Goal: Information Seeking & Learning: Learn about a topic

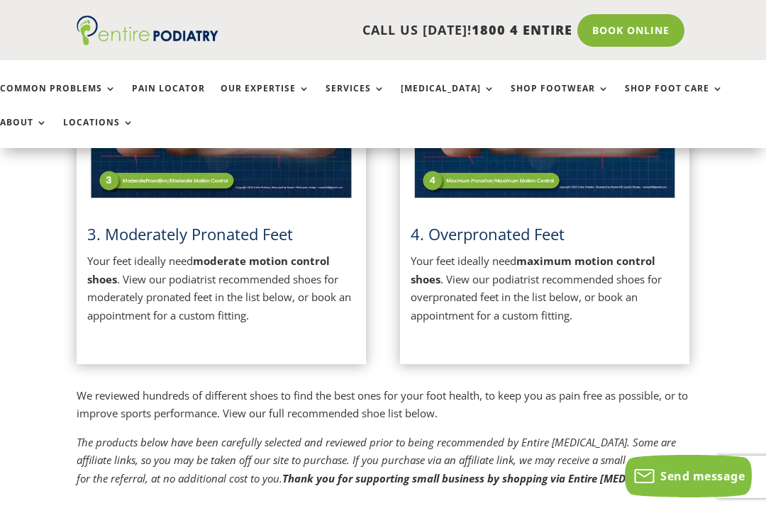
scroll to position [849, 0]
click at [247, 241] on span "3. Moderately Pronated Feet" at bounding box center [190, 234] width 206 height 21
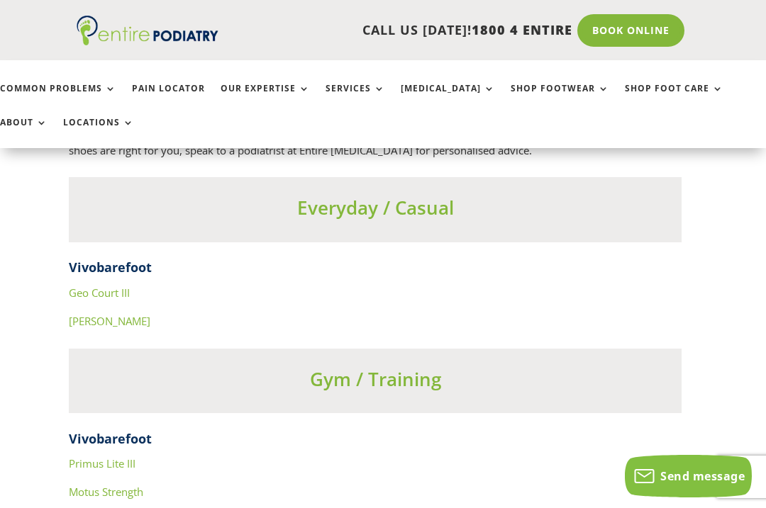
scroll to position [4890, 8]
click at [430, 194] on h3 "Everyday / Casual" at bounding box center [375, 210] width 612 height 33
click at [117, 258] on h4 "Vivobarefoot" at bounding box center [375, 270] width 612 height 25
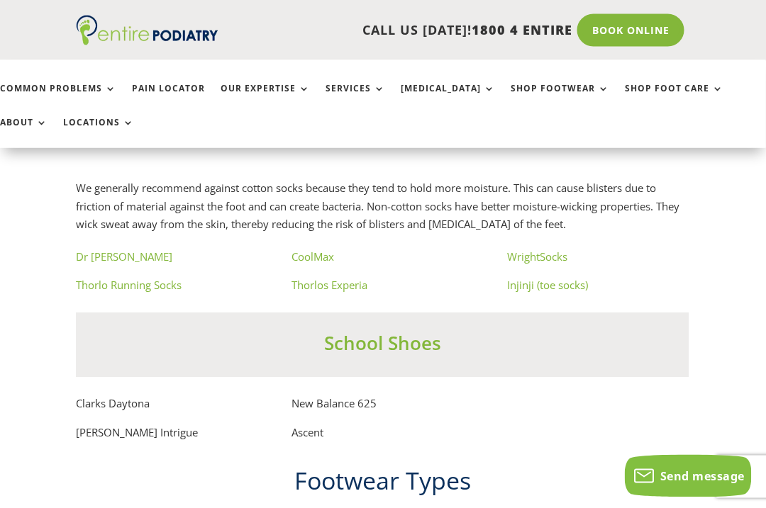
scroll to position [8068, 1]
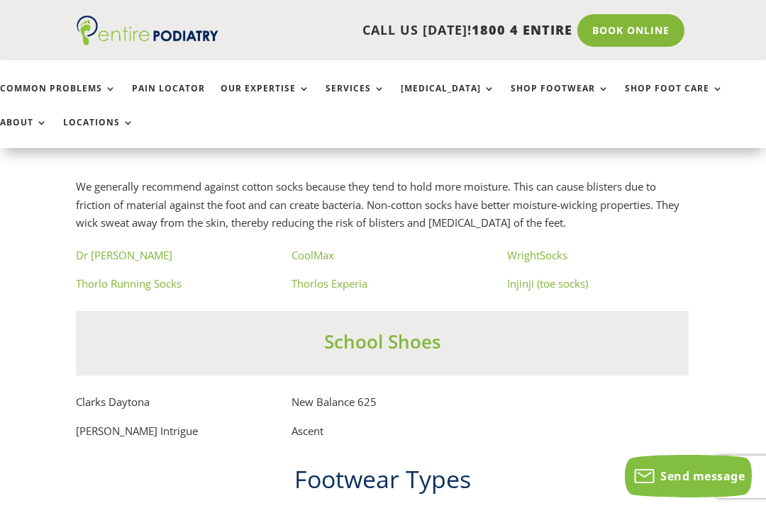
click at [105, 393] on p "Clarks Daytona" at bounding box center [166, 407] width 181 height 29
click at [125, 393] on p "Clarks Daytona" at bounding box center [166, 407] width 181 height 29
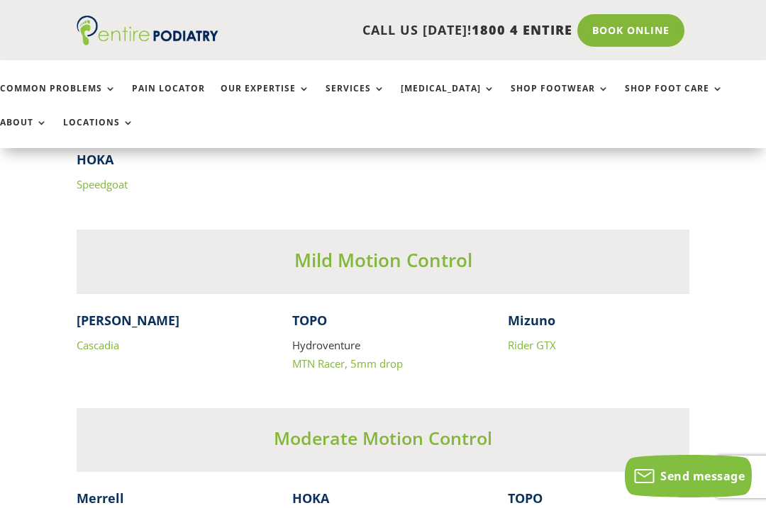
scroll to position [6259, 0]
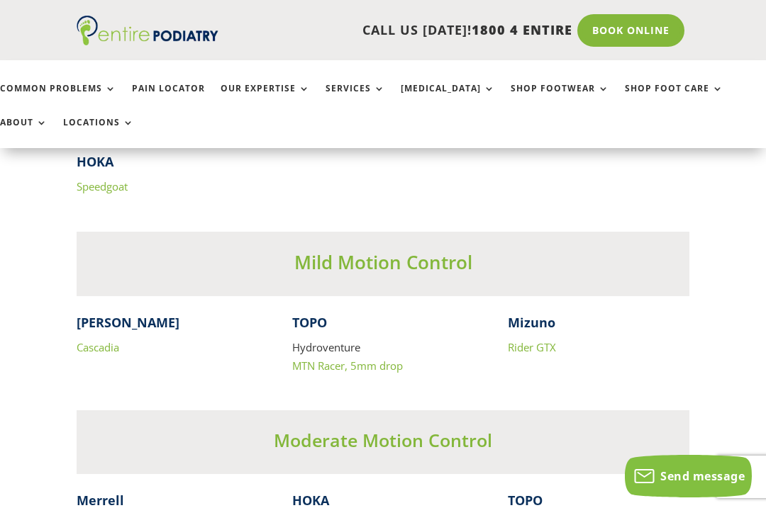
click at [521, 89] on link "Shop Footwear" at bounding box center [559, 99] width 99 height 30
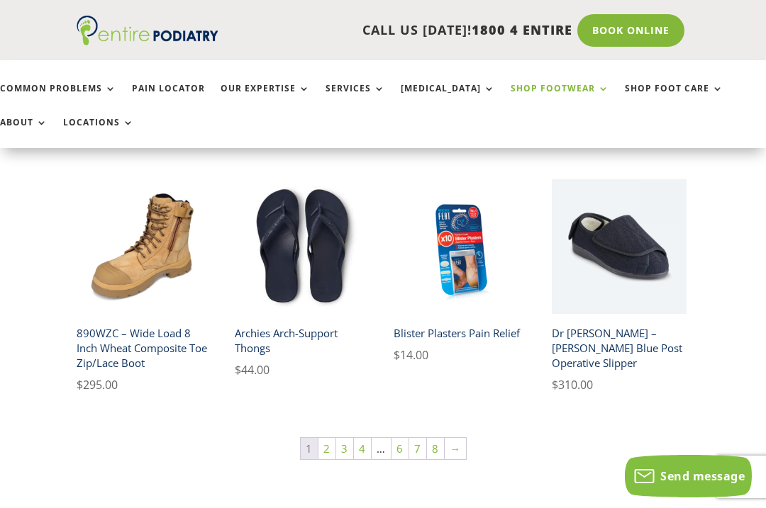
scroll to position [851, 0]
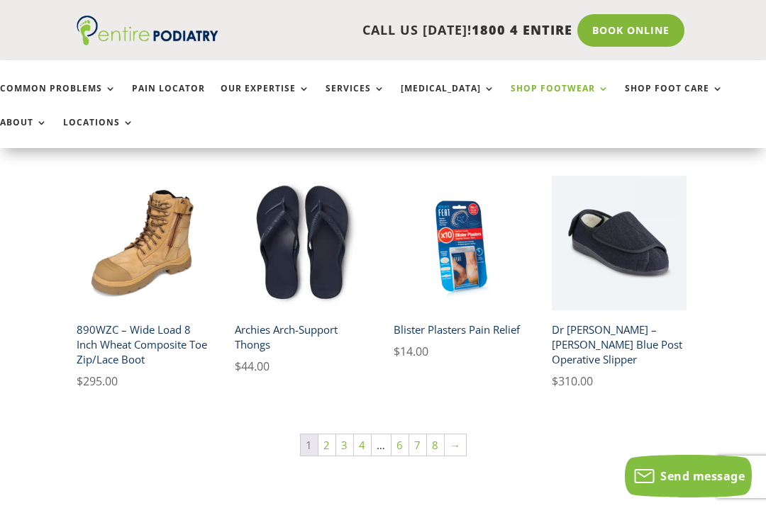
click at [167, 87] on link "Pain Locator" at bounding box center [168, 99] width 73 height 30
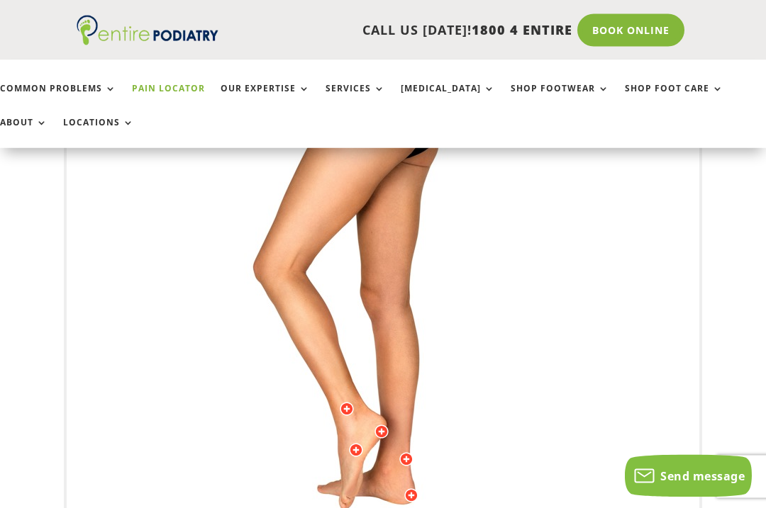
scroll to position [346, 0]
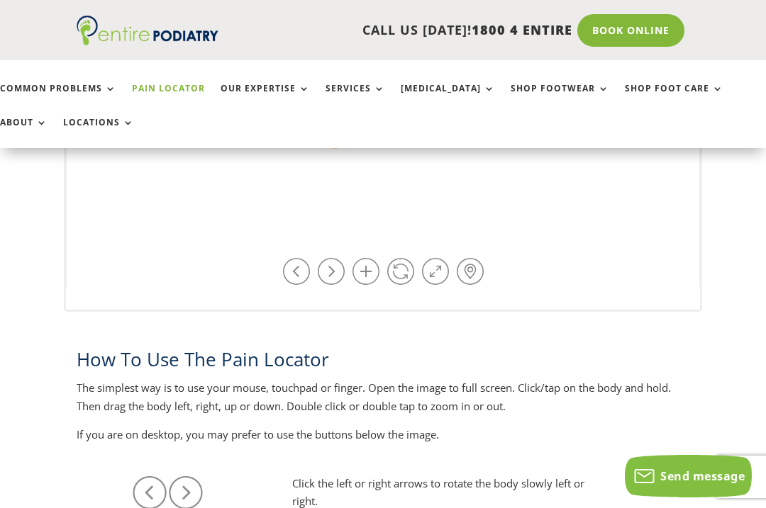
click at [394, 276] on link at bounding box center [400, 271] width 27 height 27
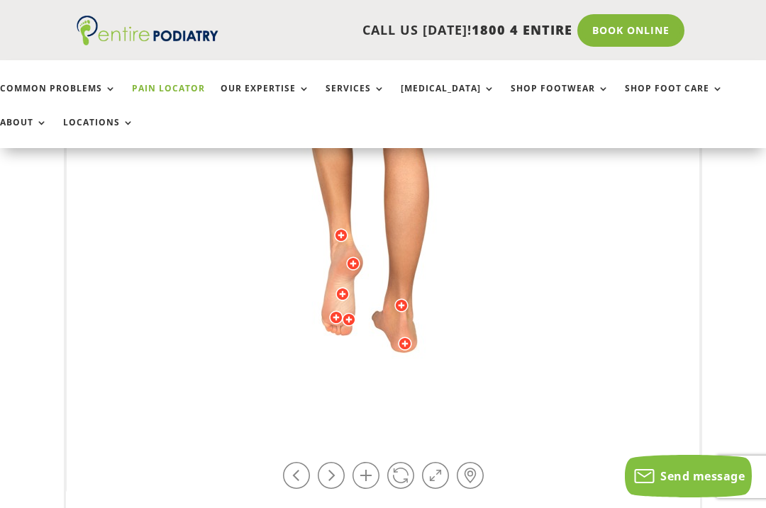
scroll to position [496, 0]
click at [396, 481] on link at bounding box center [400, 476] width 27 height 27
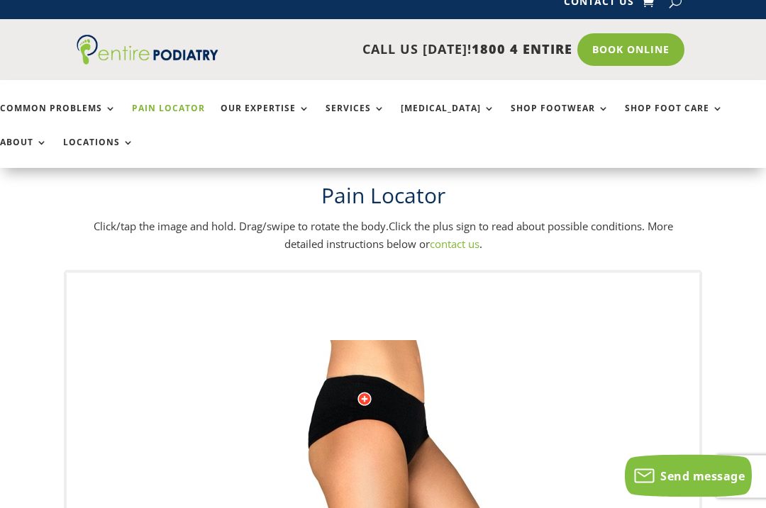
scroll to position [0, 0]
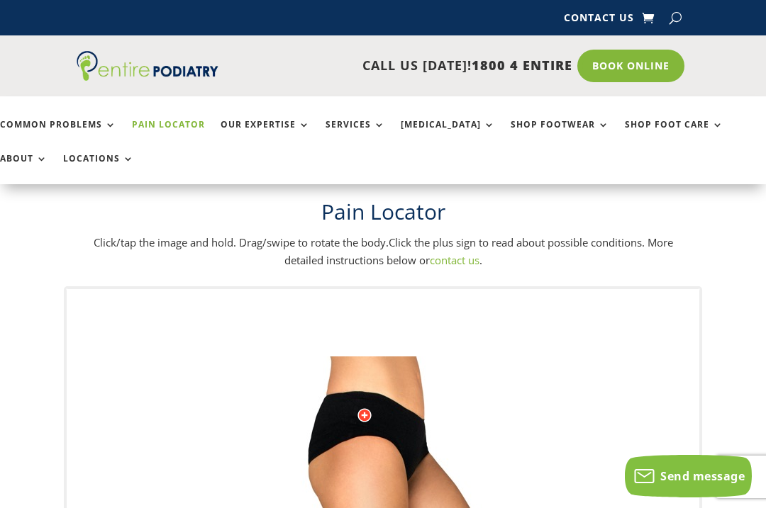
click at [66, 120] on link "Common Problems" at bounding box center [58, 135] width 116 height 30
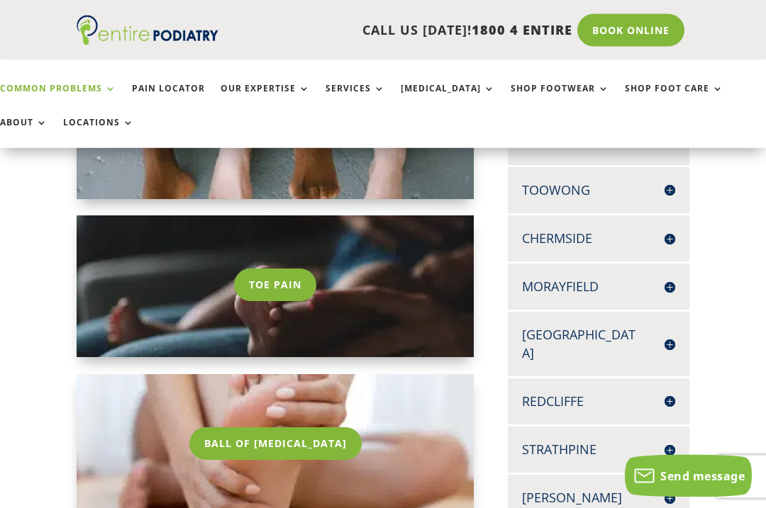
scroll to position [368, 0]
click at [257, 294] on link "Toe Pain" at bounding box center [275, 285] width 82 height 33
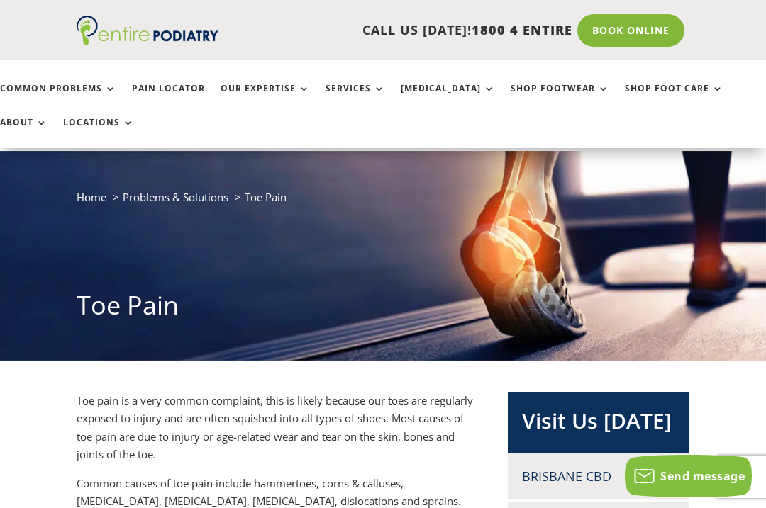
scroll to position [28, 0]
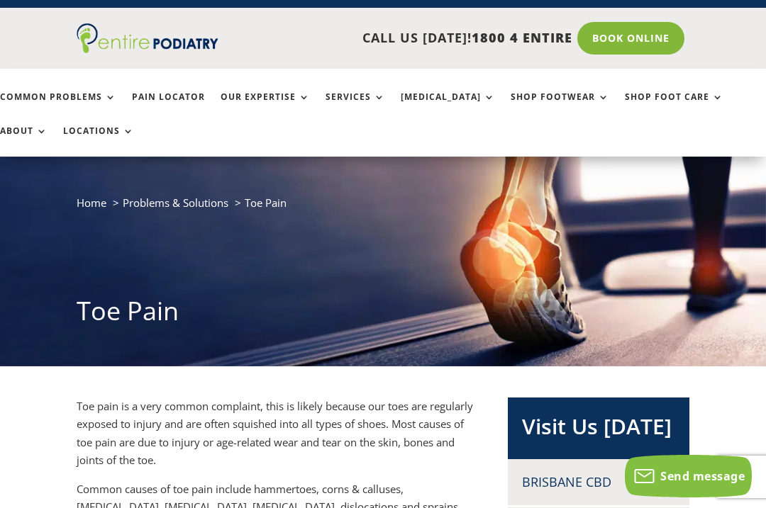
click at [67, 92] on link "Common Problems" at bounding box center [58, 107] width 116 height 30
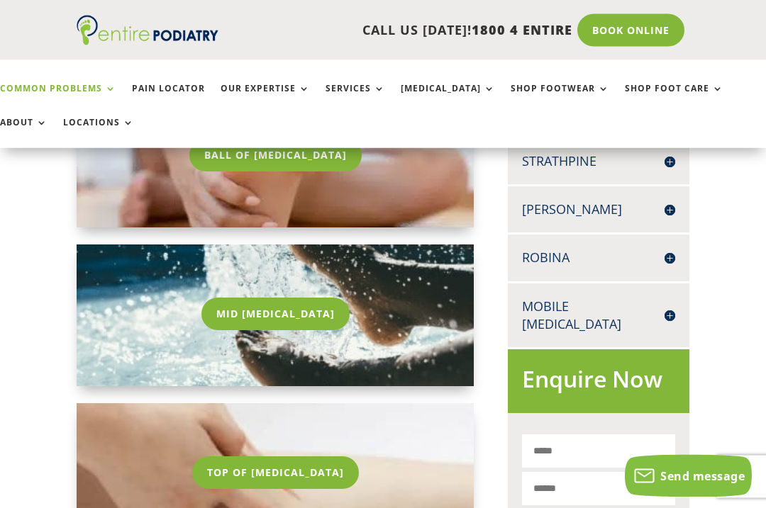
scroll to position [720, 0]
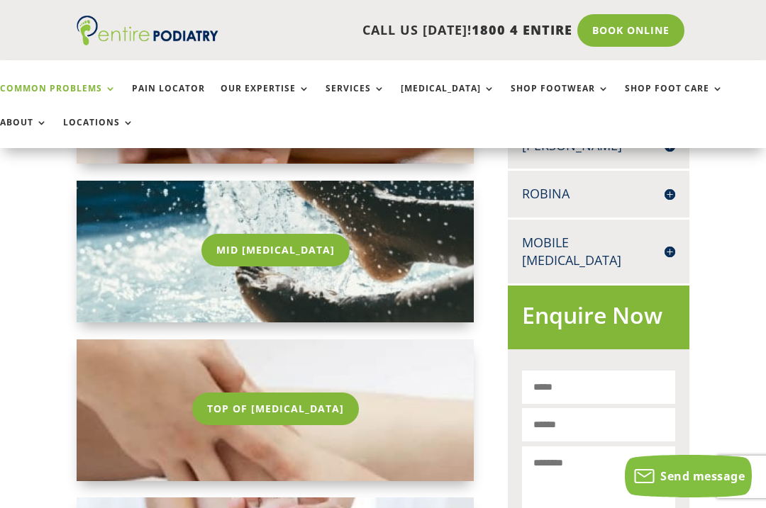
click at [244, 252] on link "Mid [MEDICAL_DATA]" at bounding box center [275, 250] width 148 height 33
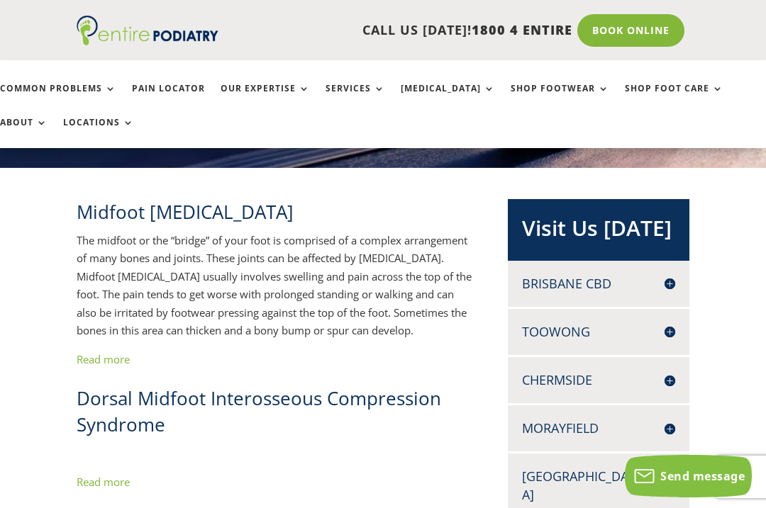
scroll to position [225, 0]
click at [103, 364] on link "Read more" at bounding box center [103, 360] width 53 height 14
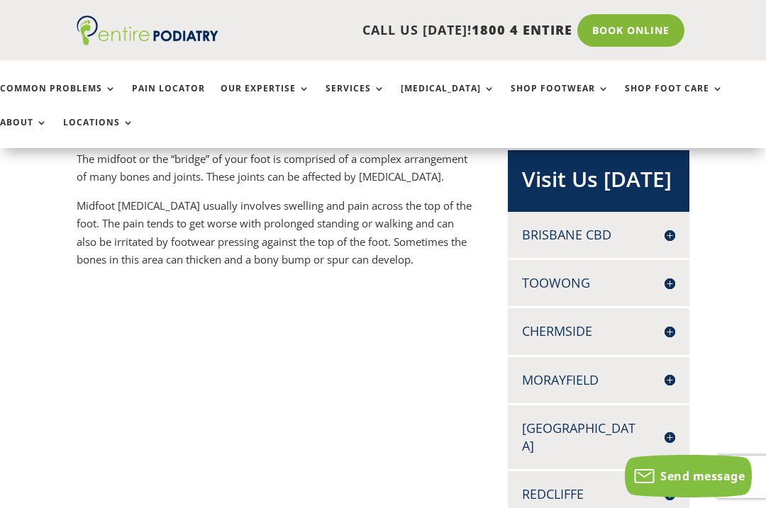
scroll to position [309, 0]
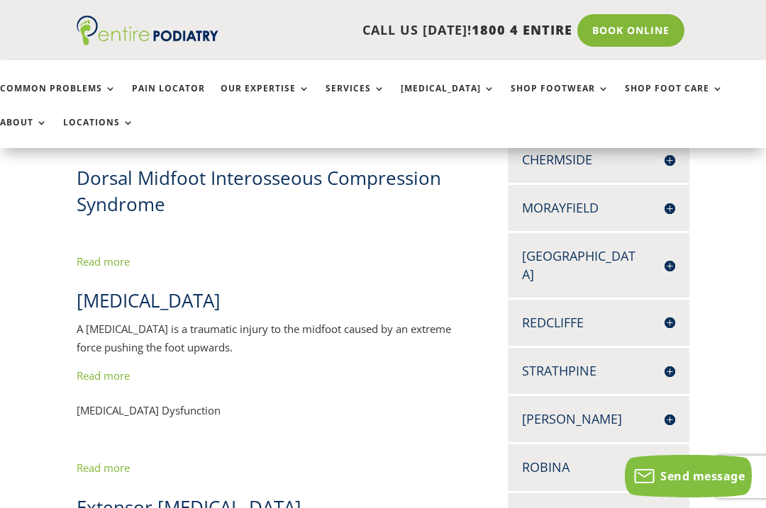
scroll to position [446, 0]
click at [108, 262] on link "Read more" at bounding box center [103, 262] width 53 height 14
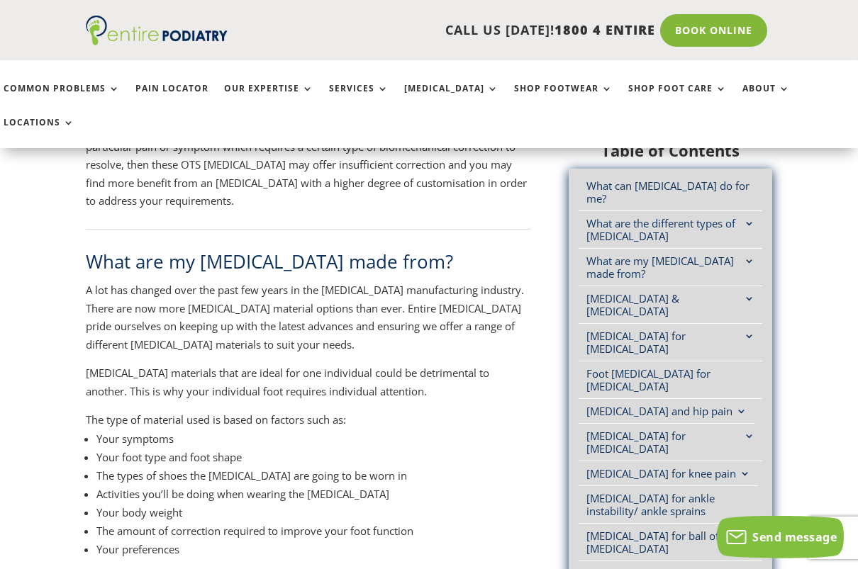
scroll to position [2312, 0]
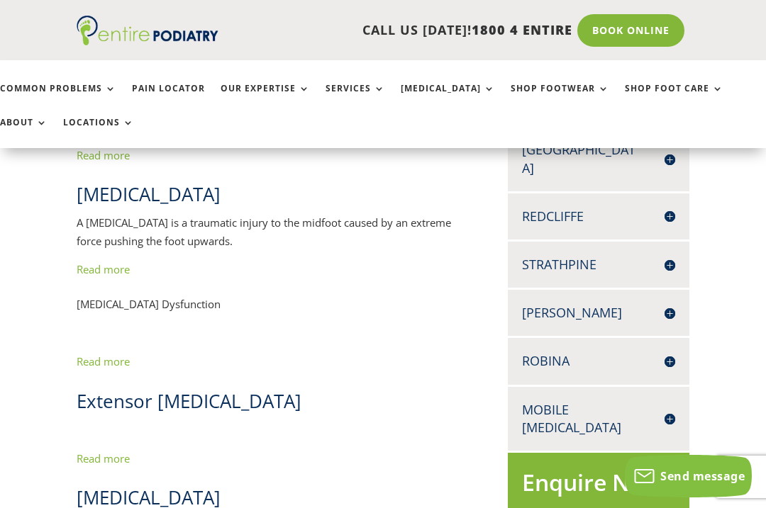
scroll to position [554, 0]
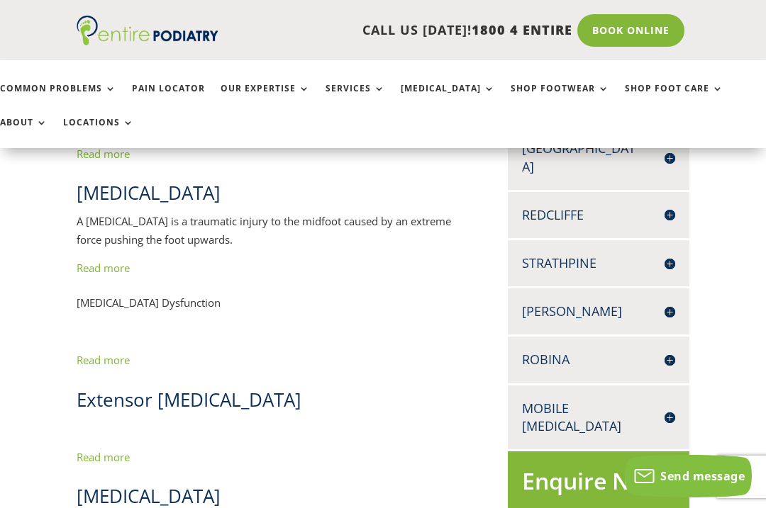
click at [85, 269] on link "Read more" at bounding box center [103, 268] width 53 height 14
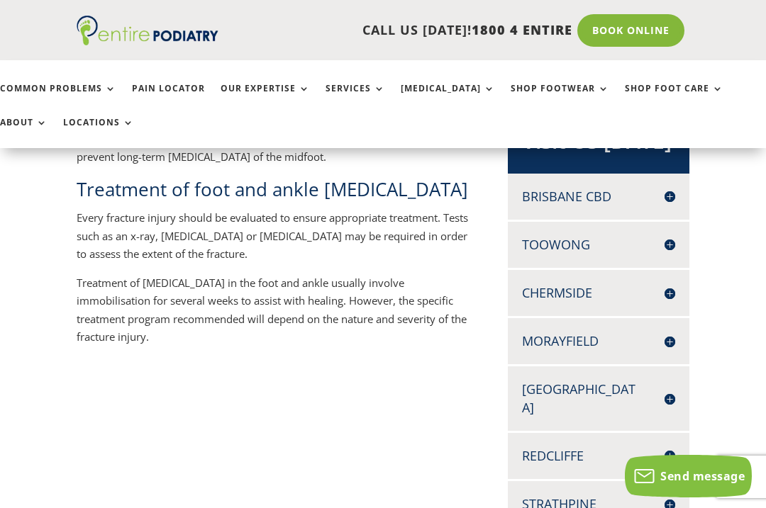
scroll to position [314, 0]
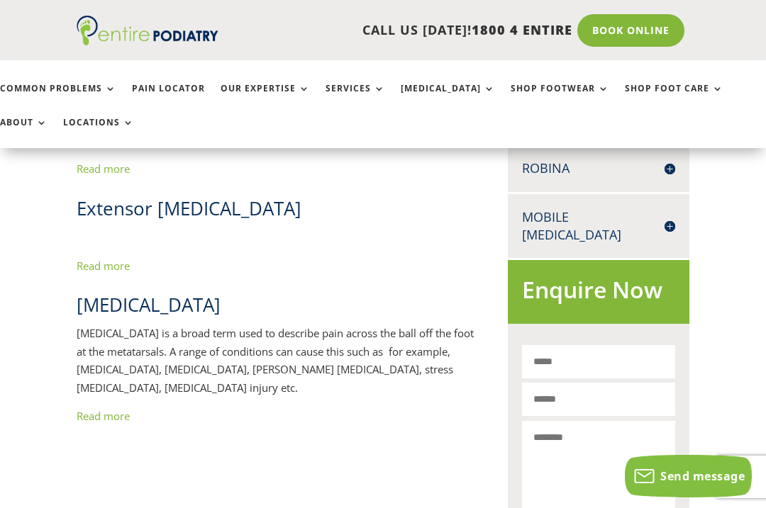
scroll to position [745, 0]
click at [100, 264] on link "Read more" at bounding box center [103, 266] width 53 height 14
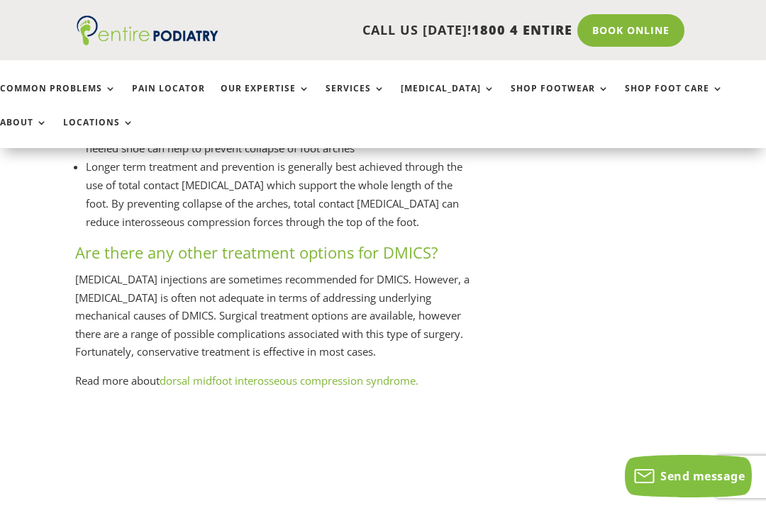
scroll to position [2694, 0]
click at [643, 93] on link "Shop Foot Care" at bounding box center [674, 99] width 99 height 30
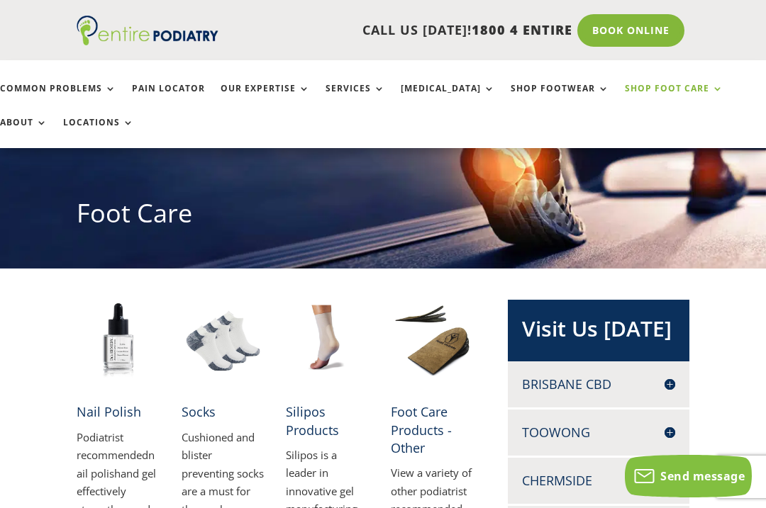
scroll to position [125, 0]
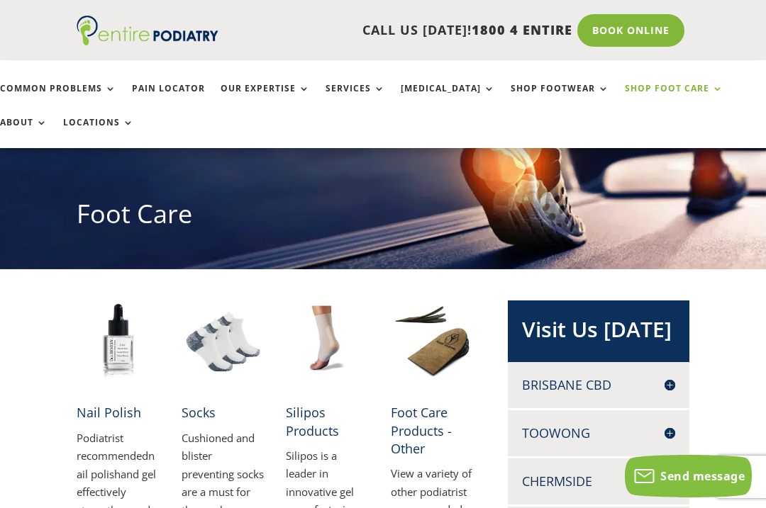
click at [63, 125] on link "Locations" at bounding box center [98, 133] width 71 height 30
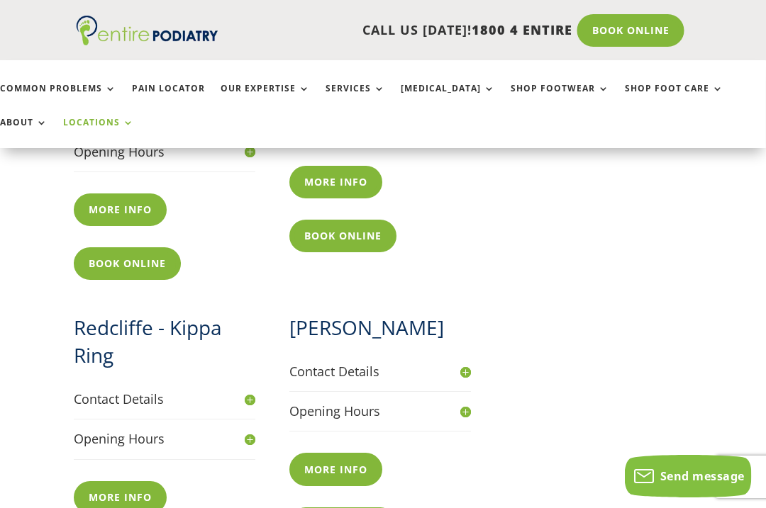
scroll to position [1167, 2]
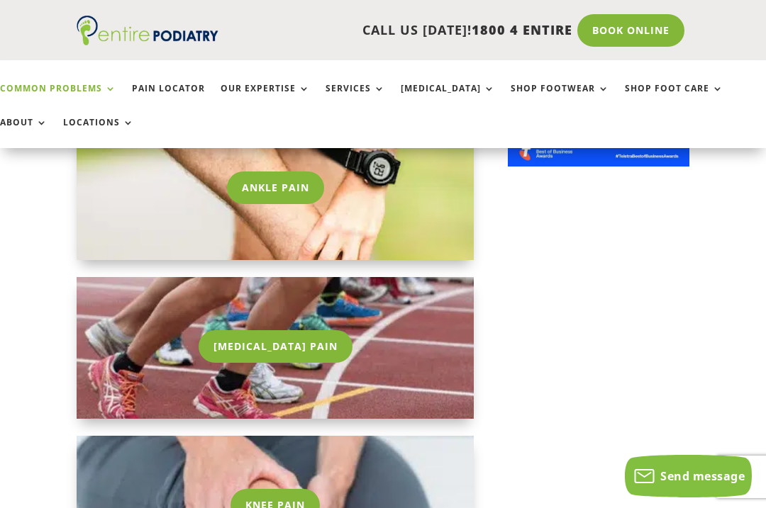
scroll to position [1258, 2]
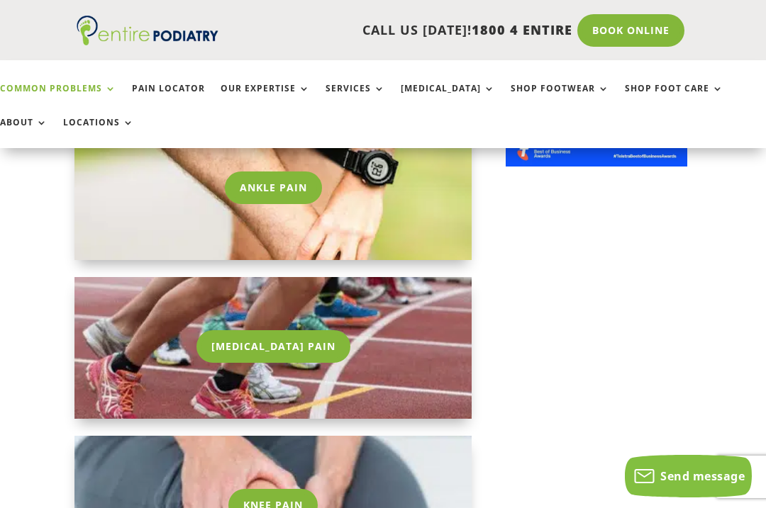
click at [250, 350] on link "[MEDICAL_DATA] Pain" at bounding box center [273, 346] width 154 height 33
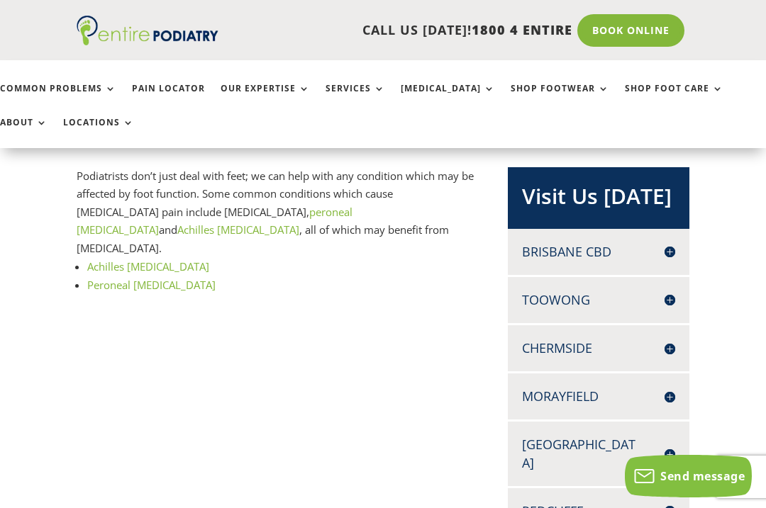
scroll to position [260, 0]
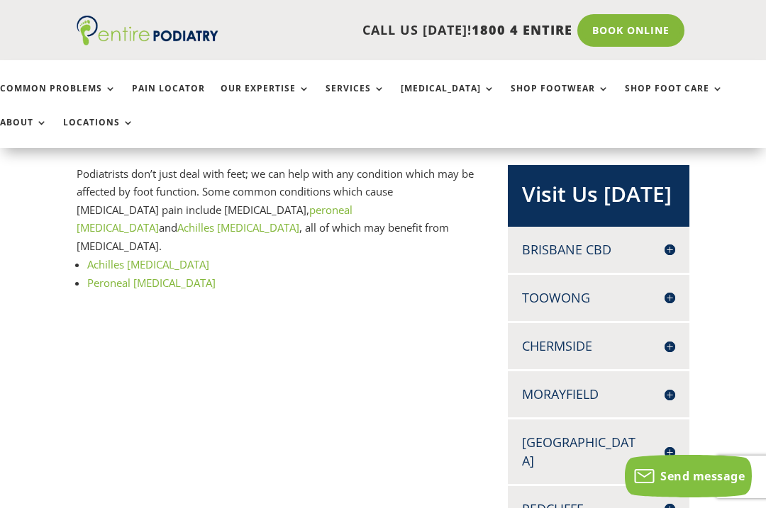
click at [110, 276] on link "Peroneal [MEDICAL_DATA]" at bounding box center [151, 283] width 128 height 14
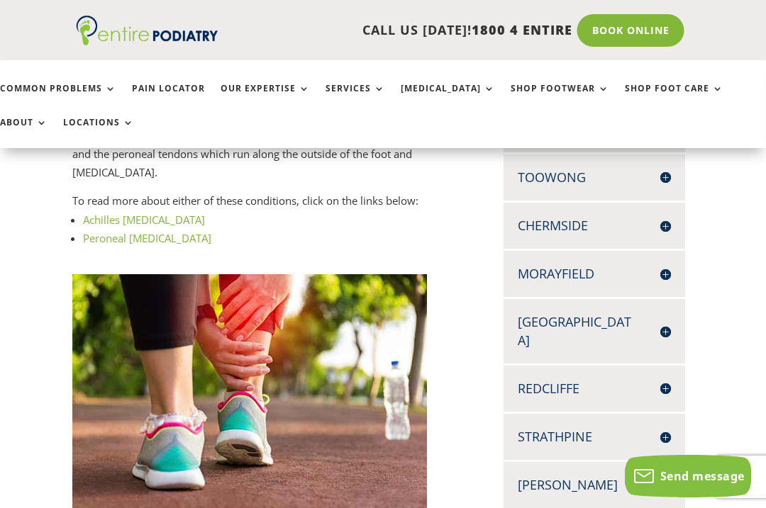
scroll to position [381, 4]
click at [115, 231] on link "Peroneal [MEDICAL_DATA]" at bounding box center [147, 238] width 128 height 14
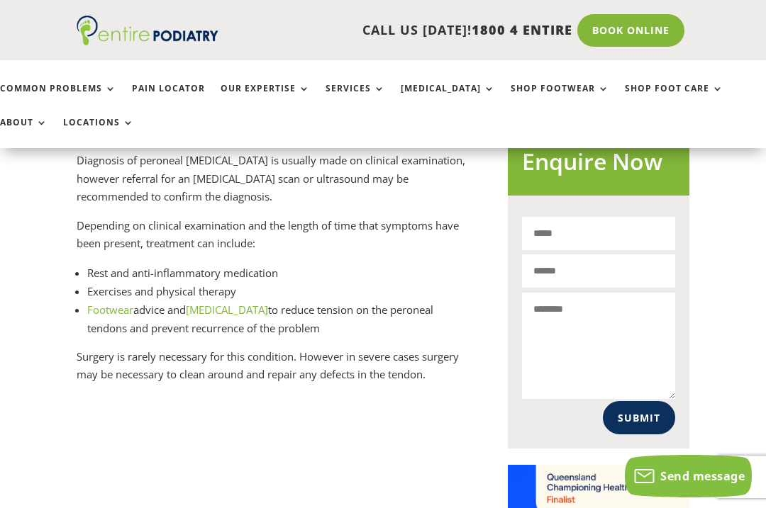
scroll to position [868, 0]
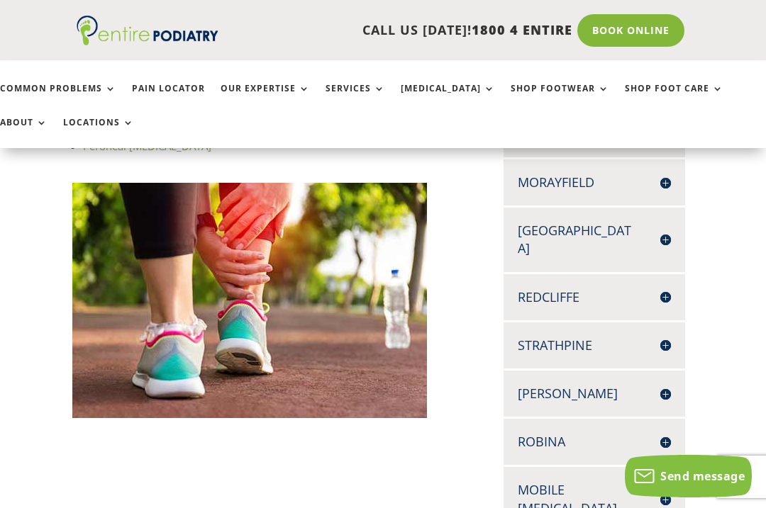
scroll to position [289, 0]
